Goal: Information Seeking & Learning: Learn about a topic

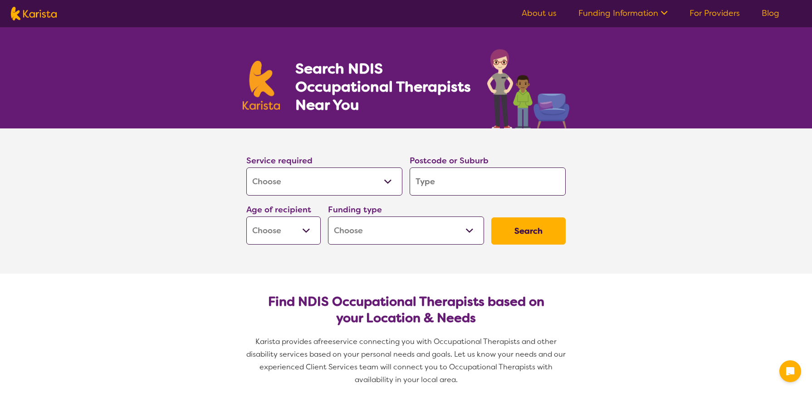
select select "[MEDICAL_DATA]"
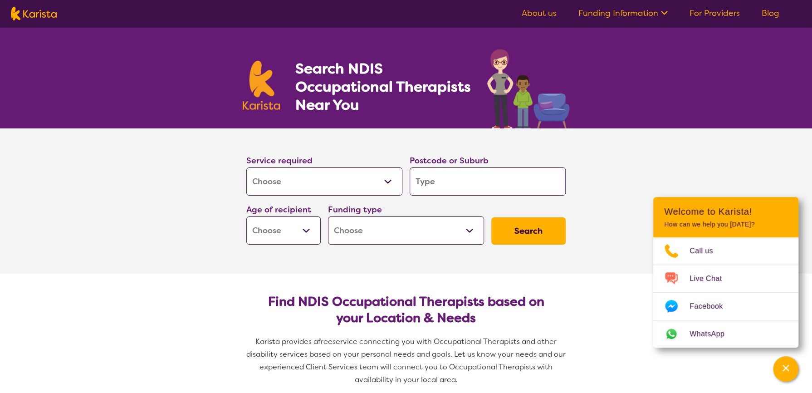
click at [290, 223] on select "Early Childhood - 0 to 9 Child - 10 to 11 Adolescent - 12 to 17 Adult - 18 to 6…" at bounding box center [283, 231] width 74 height 28
select select "AD"
click at [246, 217] on select "Early Childhood - 0 to 9 Child - 10 to 11 Adolescent - 12 to 17 Adult - 18 to 6…" at bounding box center [283, 231] width 74 height 28
select select "AD"
click at [512, 226] on button "Search" at bounding box center [529, 230] width 74 height 27
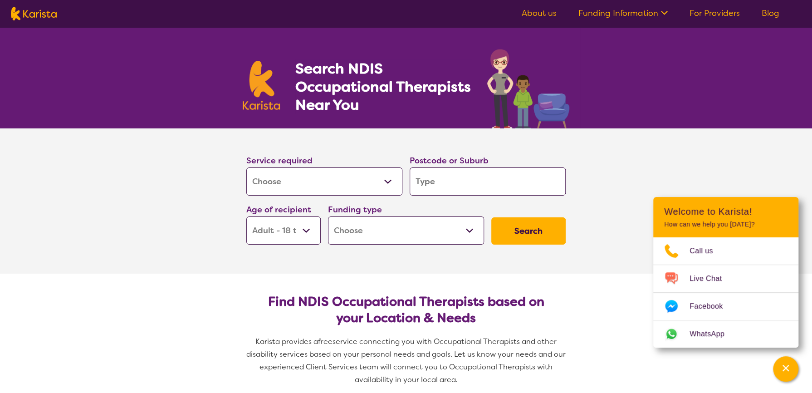
click at [493, 178] on input "search" at bounding box center [488, 181] width 156 height 28
type input "6"
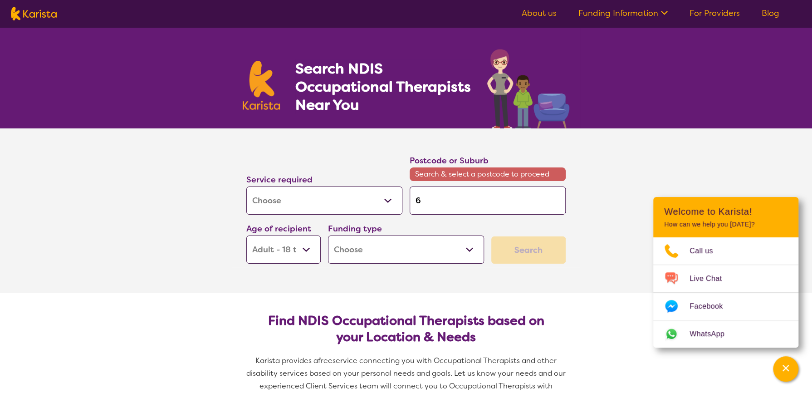
type input "60"
type input "600"
type input "6000"
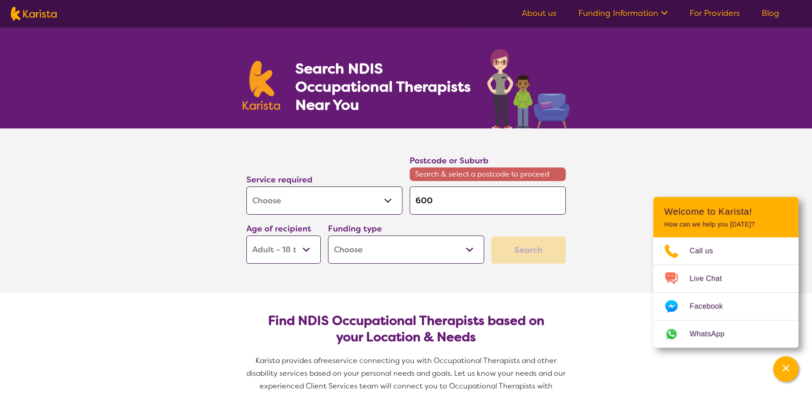
type input "6000"
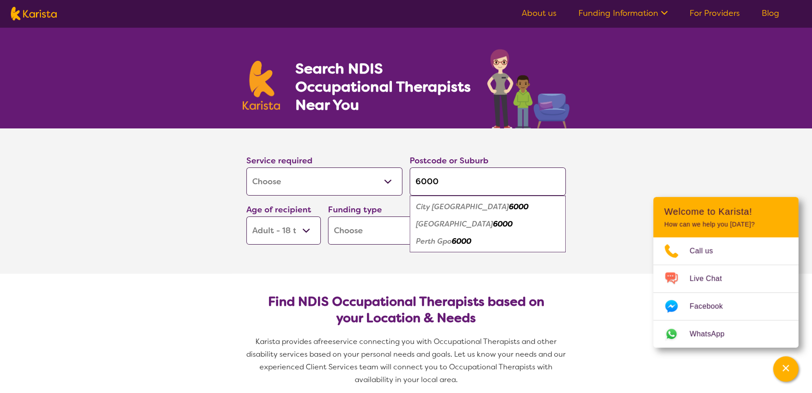
type input "6000"
click at [493, 222] on em "6000" at bounding box center [503, 224] width 20 height 10
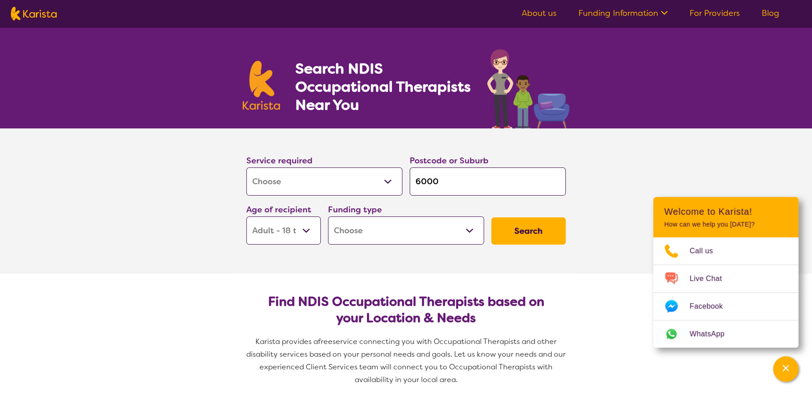
click at [519, 225] on button "Search" at bounding box center [529, 230] width 74 height 27
click at [424, 232] on select "Home Care Package (HCP) National Disability Insurance Scheme (NDIS) I don't know" at bounding box center [406, 231] width 156 height 28
select select "i-don-t-know"
click at [328, 217] on select "Home Care Package (HCP) National Disability Insurance Scheme (NDIS) I don't know" at bounding box center [406, 231] width 156 height 28
select select "i-don-t-know"
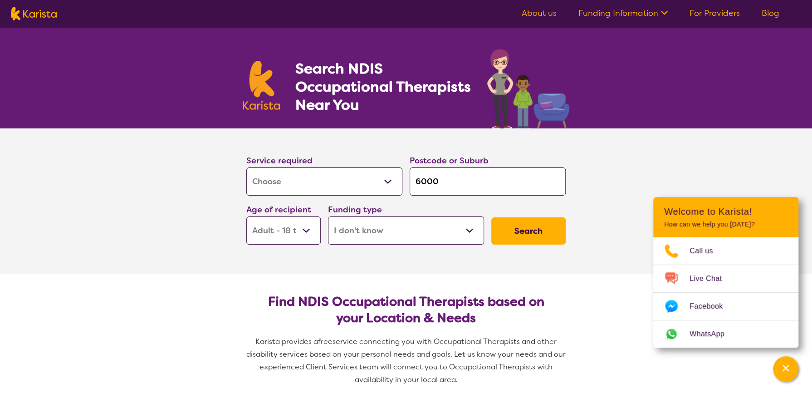
click at [520, 238] on button "Search" at bounding box center [529, 230] width 74 height 27
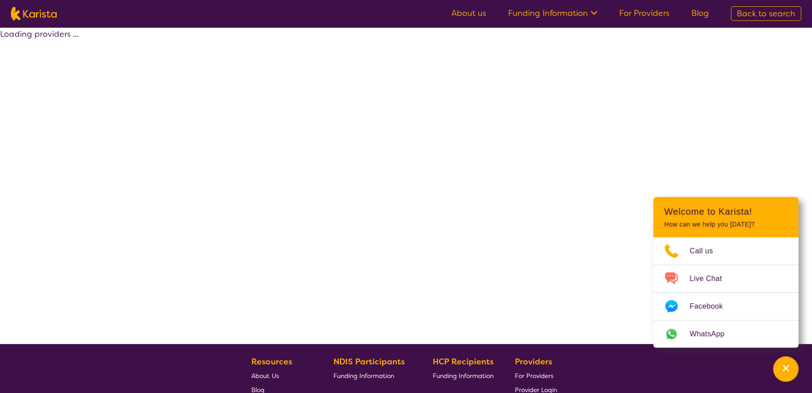
select select "[MEDICAL_DATA]"
select select "AD"
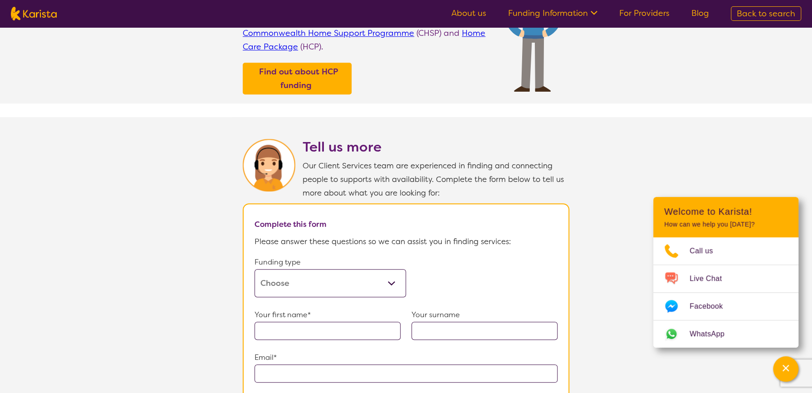
scroll to position [545, 0]
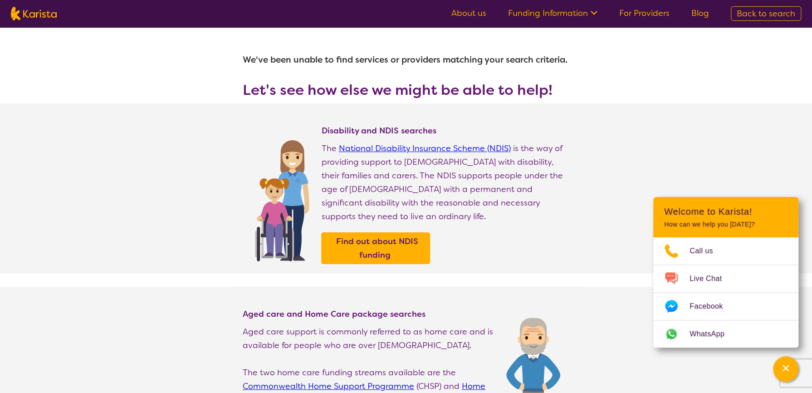
select select "[MEDICAL_DATA]"
select select "AD"
select select "i-don-t-know"
select select "[MEDICAL_DATA]"
select select "AD"
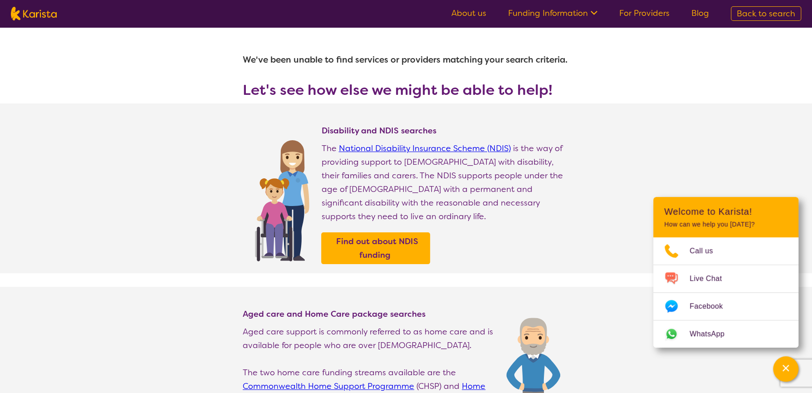
select select "i-don-t-know"
